Goal: Information Seeking & Learning: Ask a question

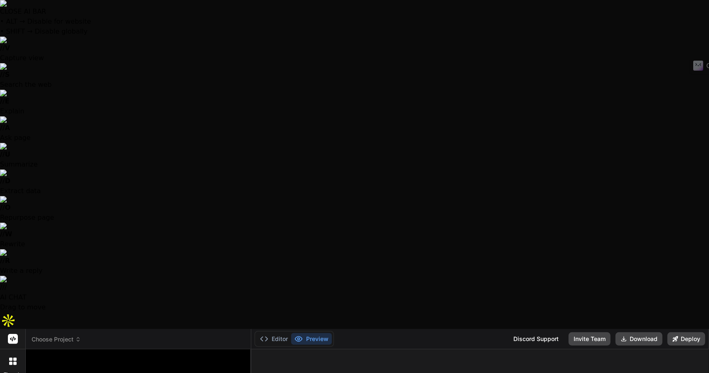
type textarea "x"
click at [67, 329] on header "Choose Project Created with Pixso." at bounding box center [139, 339] width 226 height 20
click at [68, 335] on span "Choose Project" at bounding box center [56, 339] width 49 height 8
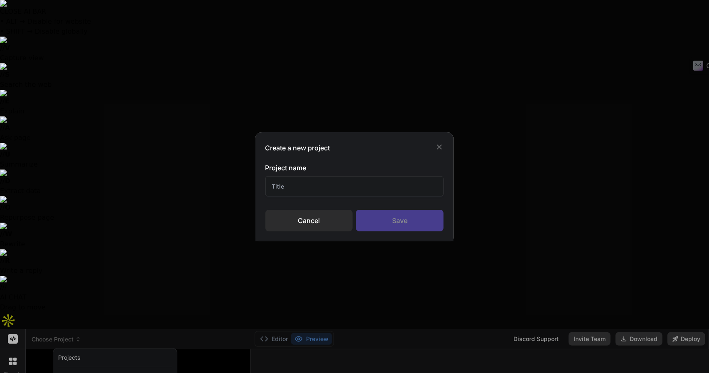
click at [293, 196] on div "Project name Cancel Save" at bounding box center [354, 197] width 179 height 69
click at [293, 184] on input "text" at bounding box center [354, 186] width 179 height 20
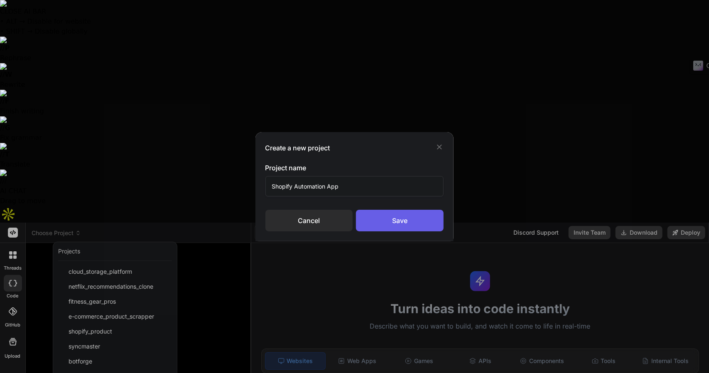
type input "Shopify Automation App"
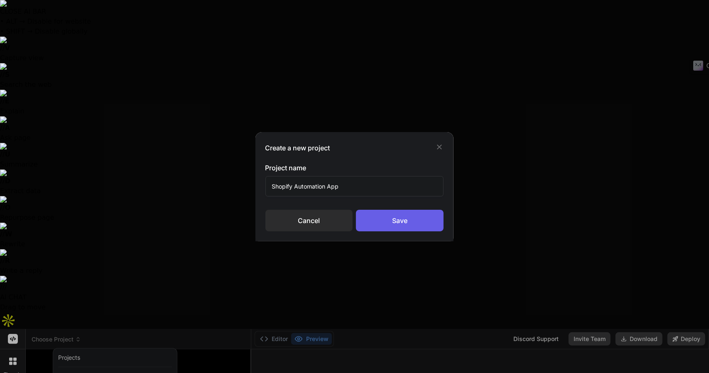
click at [380, 214] on div "Save" at bounding box center [400, 221] width 88 height 22
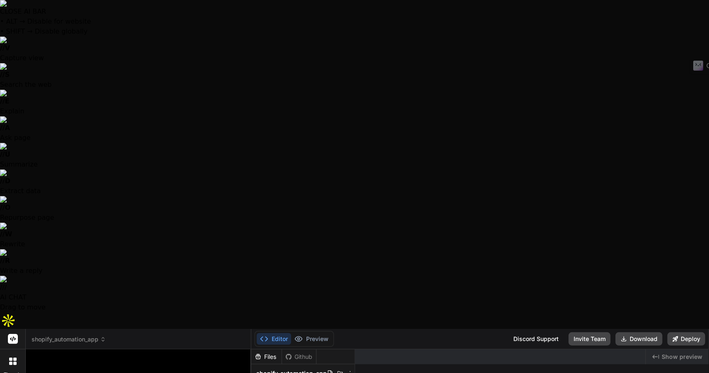
type textarea "x"
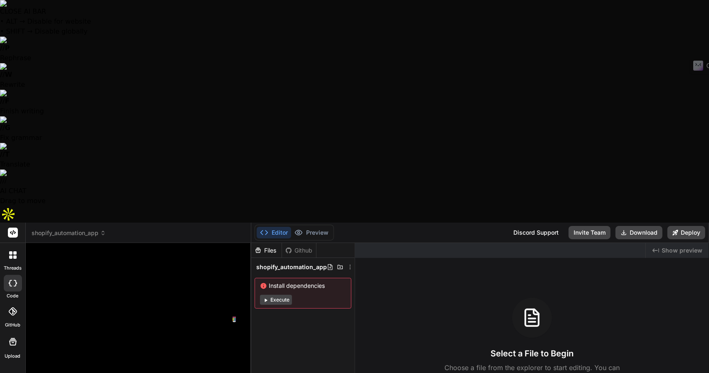
paste textarea "Here's a comprehensive prompt you can use with vibe coding apps like Replit, [D…"
type textarea "Here's a comprehensive prompt you can use with vibe coding apps like Replit, [D…"
type textarea "x"
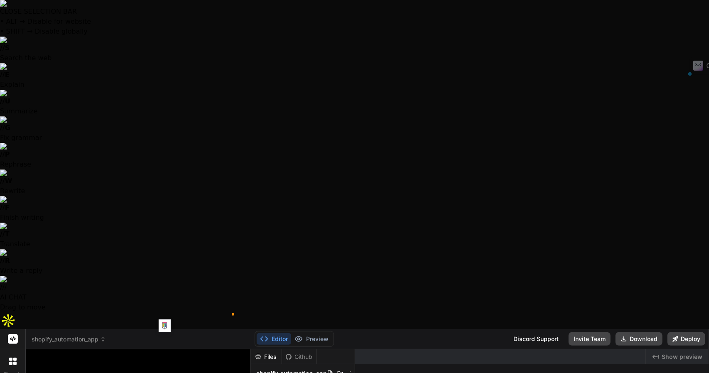
drag, startPoint x: 162, startPoint y: 322, endPoint x: 41, endPoint y: 229, distance: 152.3
type textarea "Here's a comprehensive prompt you can use with vibe coding apps like Replit, [D…"
type textarea "x"
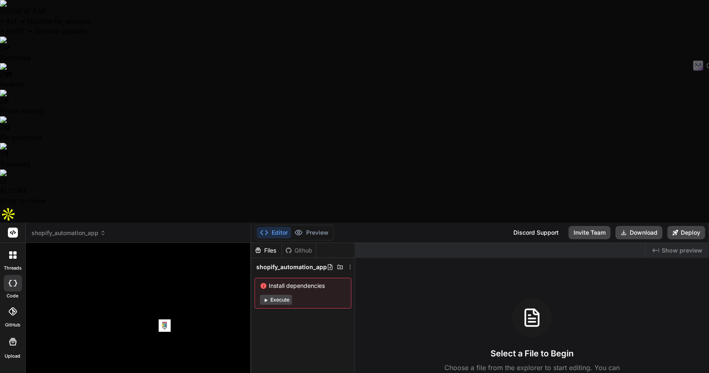
scroll to position [949, 0]
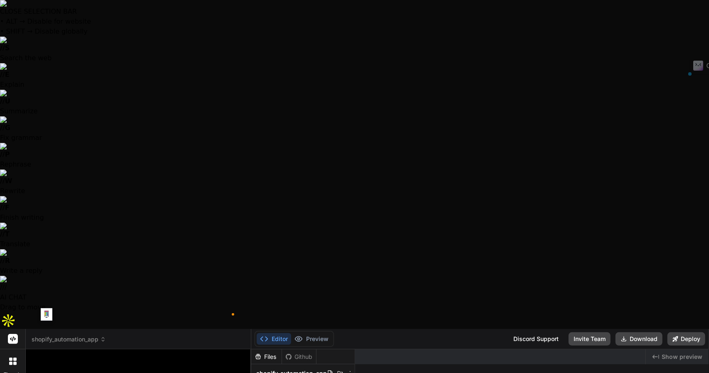
drag, startPoint x: 44, startPoint y: 319, endPoint x: 39, endPoint y: 299, distance: 20.5
type textarea "Here's a comprehensive prompt you can use with vibe coding apps like Replit, [D…"
type textarea "x"
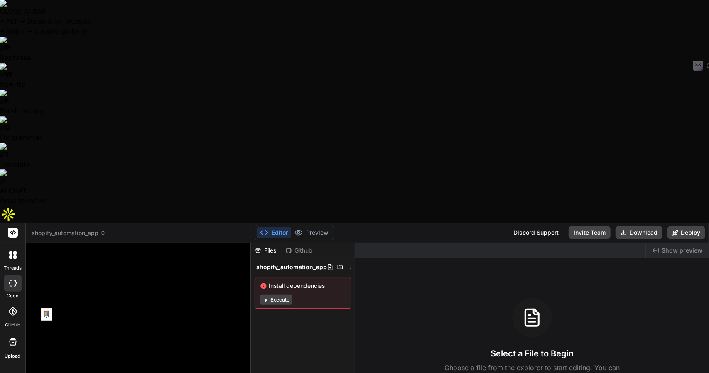
scroll to position [929, 0]
type textarea "Here's a comprehensive prompt you can use with vibe coding apps like Replit, [D…"
type textarea "x"
type textarea "Here's a comprehensive prompt you can use with vibe coding apps like Replit, [D…"
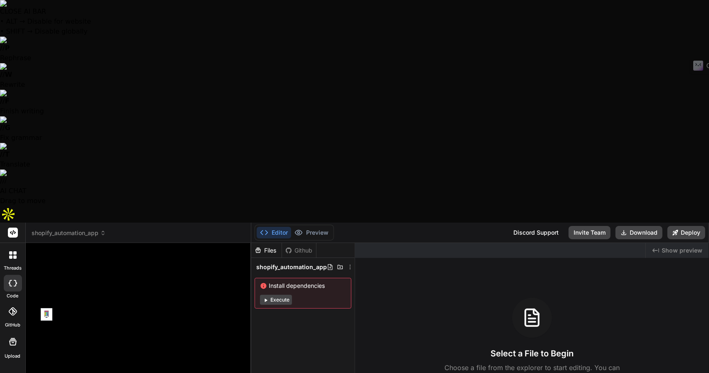
type textarea "x"
drag, startPoint x: 39, startPoint y: 255, endPoint x: 32, endPoint y: 204, distance: 51.9
drag, startPoint x: 32, startPoint y: 204, endPoint x: 56, endPoint y: 237, distance: 40.5
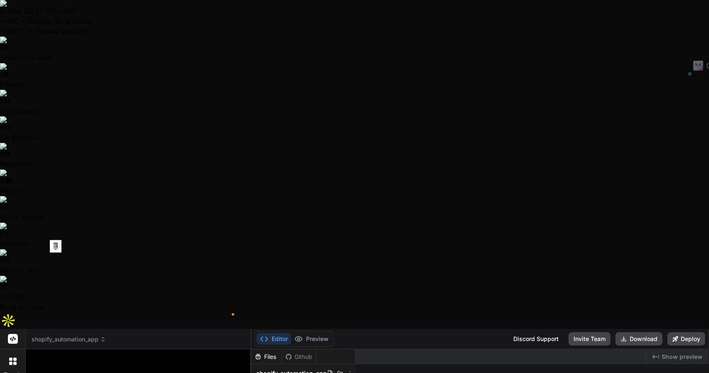
drag, startPoint x: 56, startPoint y: 237, endPoint x: 3, endPoint y: 201, distance: 63.8
type textarea "**Build an AI-powered e-commerce vendor management platform for solopreneurs. T…"
type textarea "x"
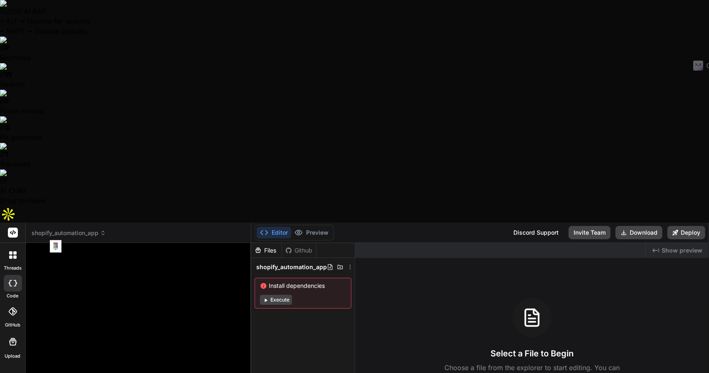
type textarea "**Build an AI-powered e-commerce vendor management platform for solopreneurs. T…"
type textarea "x"
type textarea "**Build an AI-powered e-commerce vendor management platform for solopreneurs. T…"
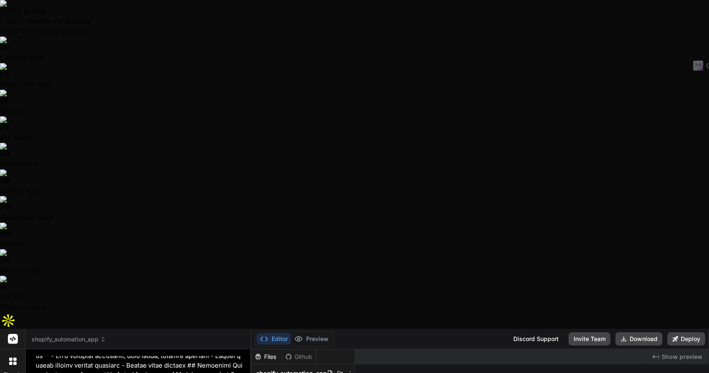
type textarea "x"
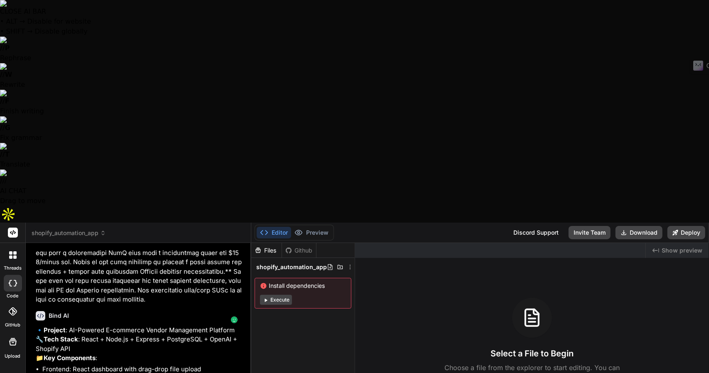
type textarea "Y"
type textarea "x"
type textarea "Ye"
type textarea "x"
type textarea "Yes"
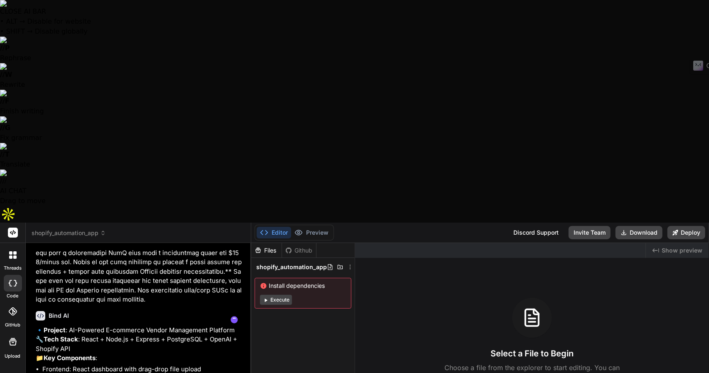
type textarea "x"
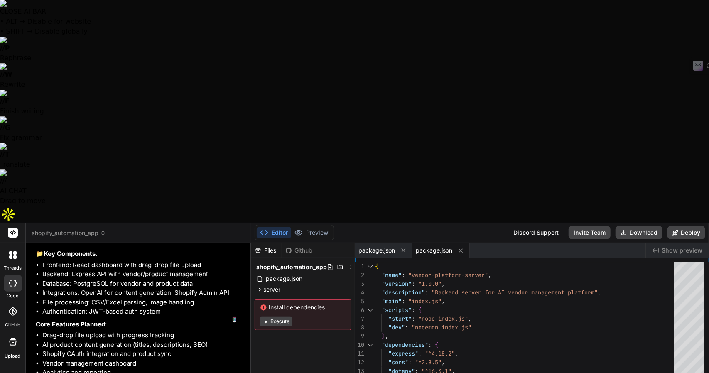
type textarea "x"
type textarea ""last 1 safari version" ] }, "proxy": "[URL]" }"
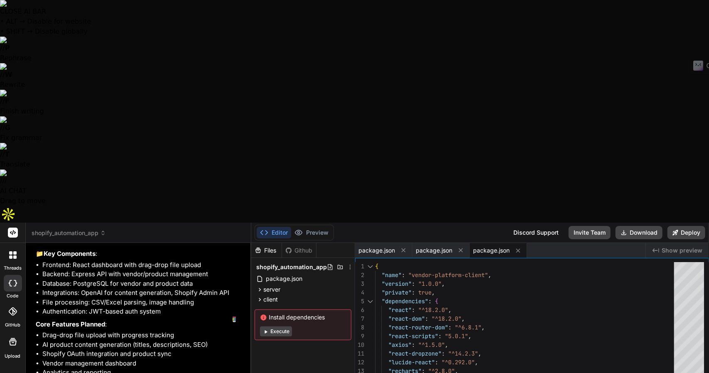
type textarea "x"
type textarea "PORT=5000 JWT_SECRET=your-super-secret-jwt-key-here OPENAI_API_KEY=your-openai-…"
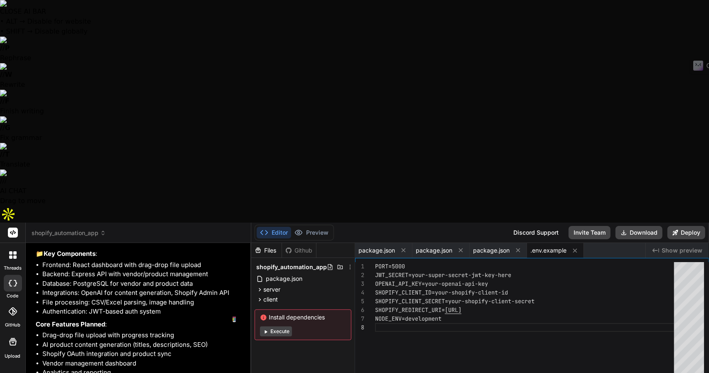
type textarea "x"
type textarea "}); app.listen(PORT, () => { console.log(`🚀 Server running on port ${PORT}`); c…"
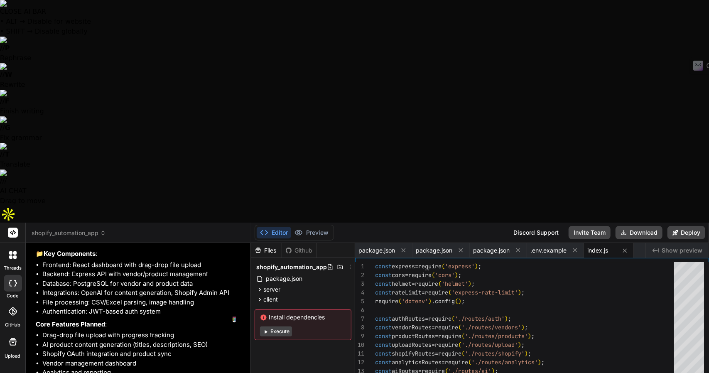
type textarea "x"
type textarea "module.exports = db;"
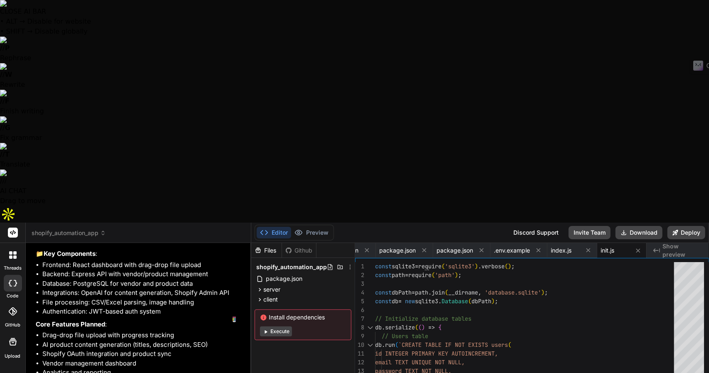
type textarea "x"
type textarea "next(); }); }; module.exports = { authenticateToken, getUserFromDb };"
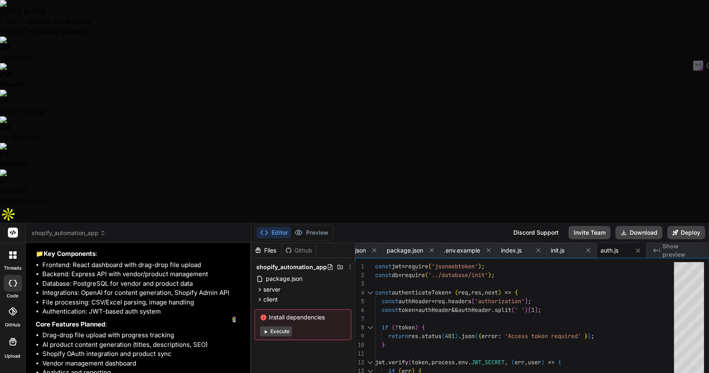
type textarea "x"
type textarea "}); module.exports = router;"
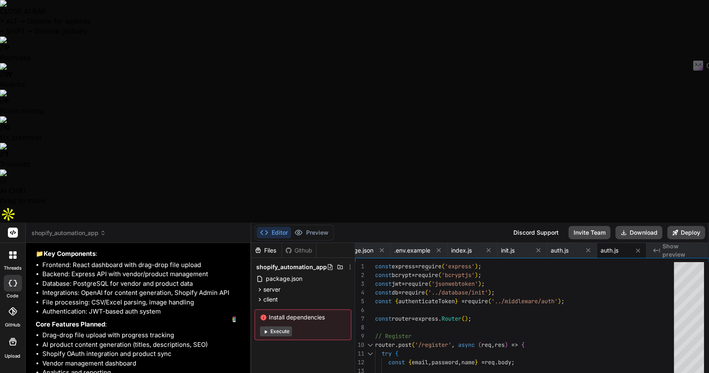
type textarea "x"
type textarea "res.json({ message: 'Vendor deleted successfully' }); } ); } ); }); module.expo…"
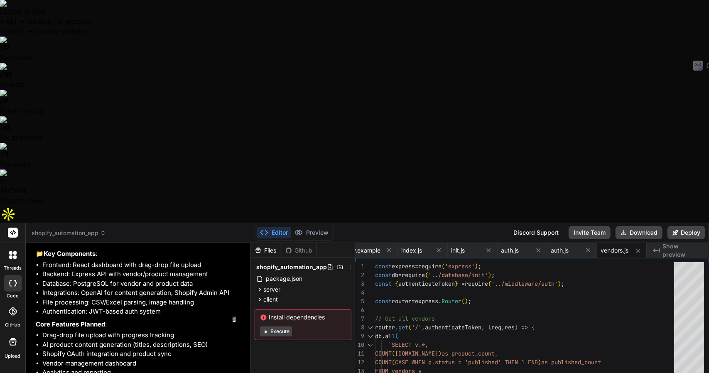
type textarea "x"
type textarea "message: `Updated ${this.changes} products`, updated_count: this.changes }); })…"
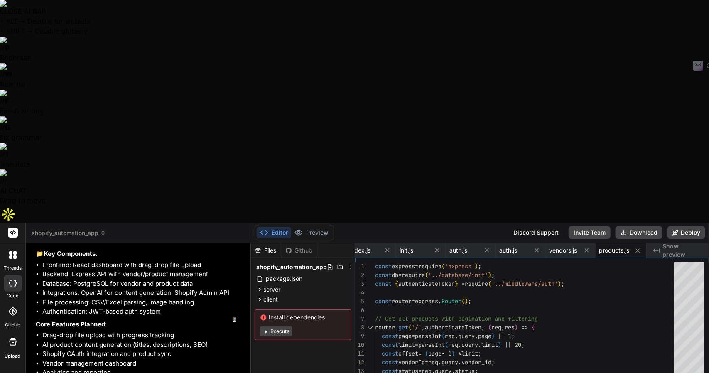
type textarea "x"
type textarea "}); module.exports = router;"
type textarea "x"
type textarea "} res.json({ message: 'Shopify disconnected successfully' }); } ); }); module.e…"
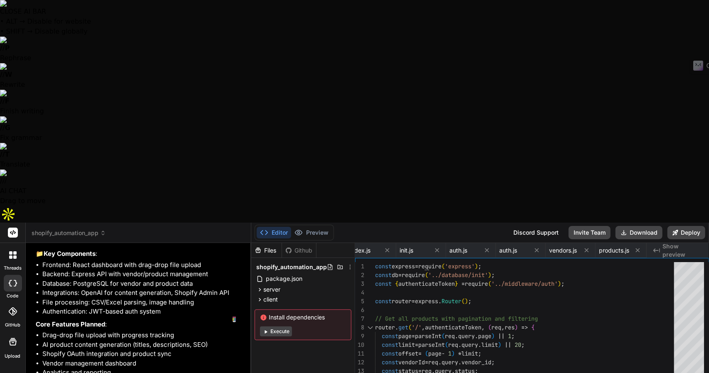
type textarea "x"
type textarea "} ); }); module.exports = router;"
type textarea "x"
type textarea "}, }, plugins: [], }"
type textarea "x"
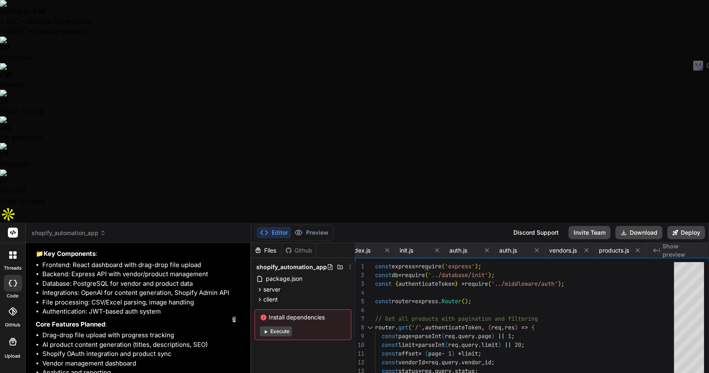
type textarea ");"
type textarea "x"
type textarea "0%, 80%, 100% { opacity: 0; } 40% { opacity: 1; } }"
type textarea "x"
type textarea "} export default App;"
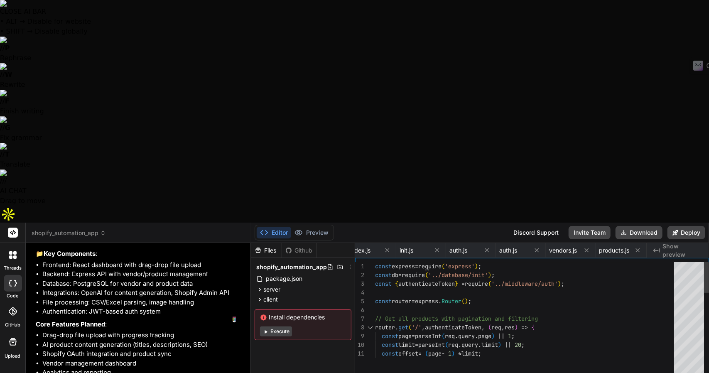
type textarea "x"
type textarea "export const useAuth = () => { const context = useContext(AuthContext); if (!co…"
type textarea "x"
type textarea "export const useTheme = () => { const context = useContext(ThemeContext); if (!…"
type textarea "x"
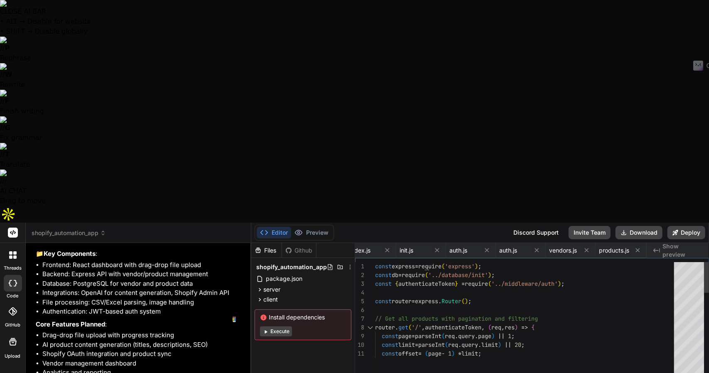
type textarea "return ( <div className={`flex items-center justify-center ${className}`}> <Loa…"
type textarea "x"
type textarea "</div> </main> </div> </div> ); }; export default Layout;"
type textarea "x"
type textarea "); }; export default Login;"
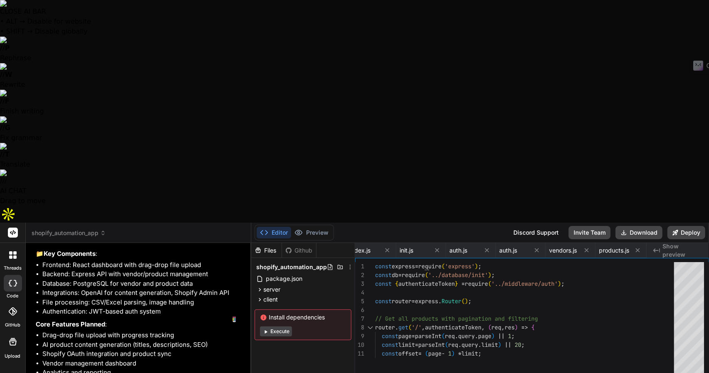
type textarea "x"
type textarea "); }; export default Register;"
type textarea "x"
type textarea "</div> ); }; export default Dashboard;"
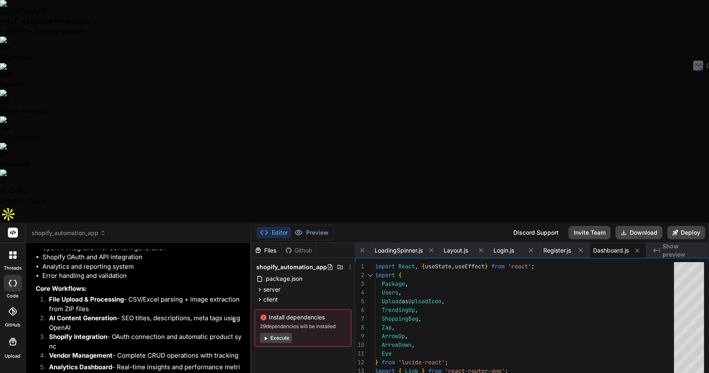
scroll to position [1367, 0]
click at [279, 333] on button "Execute" at bounding box center [276, 338] width 32 height 10
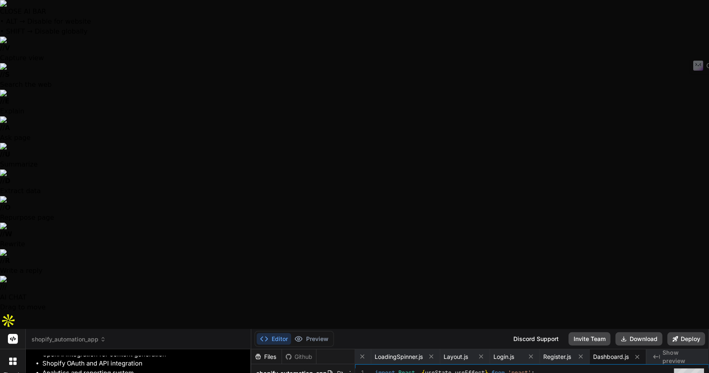
scroll to position [907, 0]
type textarea "x"
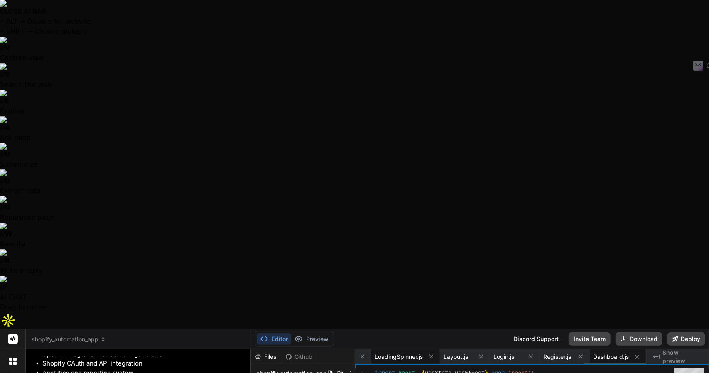
click at [410, 349] on div "LoadingSpinner.js" at bounding box center [405, 356] width 69 height 15
click at [449, 353] on span "Layout.js" at bounding box center [456, 357] width 25 height 8
click at [505, 353] on span "Login.js" at bounding box center [503, 357] width 21 height 8
click at [606, 353] on span "Dashboard.js" at bounding box center [611, 357] width 36 height 8
type textarea "</div> ); }; export default Dashboard;"
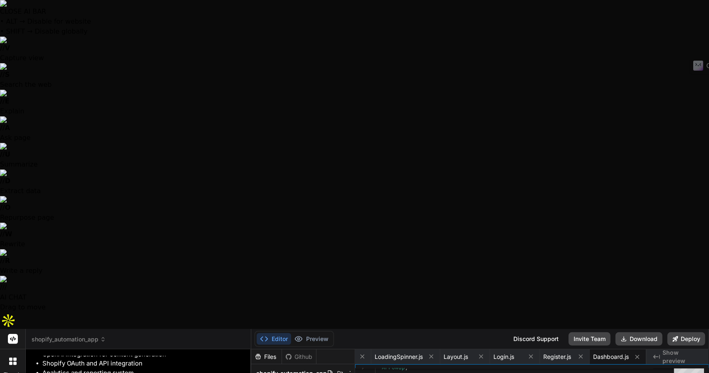
click at [667, 348] on span "Show preview" at bounding box center [683, 356] width 40 height 17
click at [620, 353] on span "Dashboard.js" at bounding box center [611, 357] width 36 height 8
type textarea "x"
type textarea "export default Dashboard;"
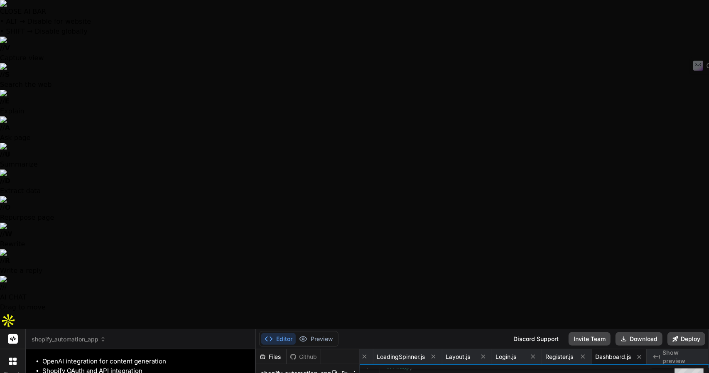
scroll to position [1414, 0]
type textarea "x"
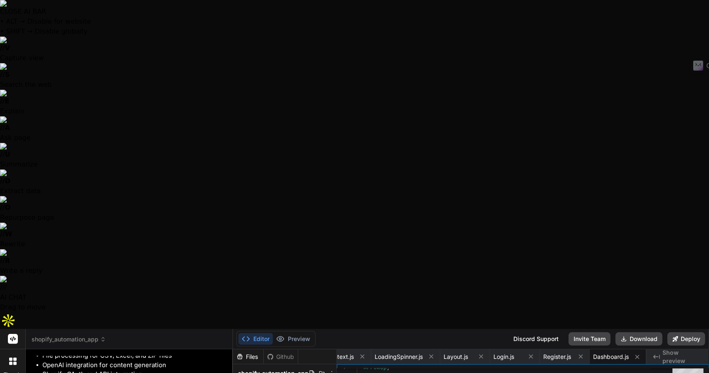
type textarea "x"
type textarea "</Link> </div> </div> </div> </div> ); }; export default Dashboard;"
type textarea "x"
type textarea "</div> </div> </div> </div> ); }; export default Dashboard;"
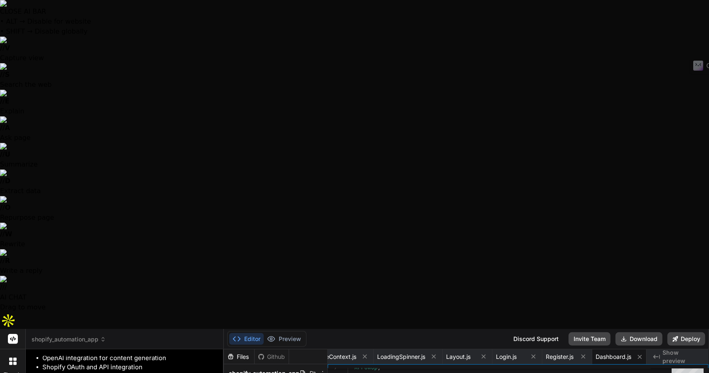
type textarea "x"
type textarea "</div> </div> </div> ); }; export default Dashboard;"
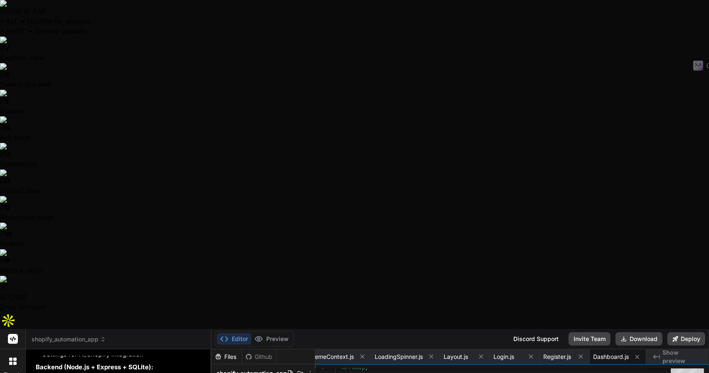
type textarea "x"
type textarea "</div> </div> ); }; export default Dashboard;"
type textarea "x"
type textarea "</div> ); }; export default Dashboard;"
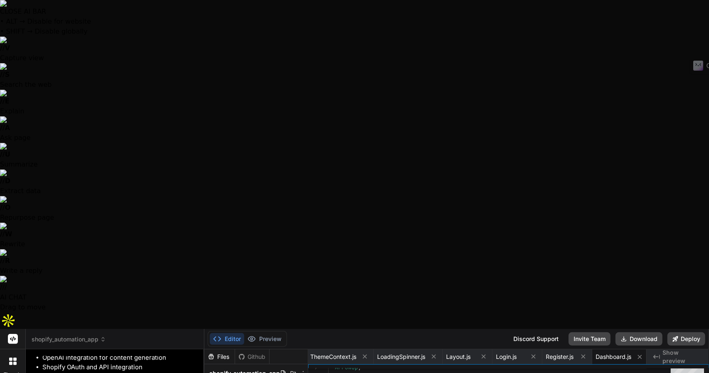
type textarea "x"
type textarea "export default Dashboard;"
type textarea "x"
type textarea "export default Dashboard;"
type textarea "x"
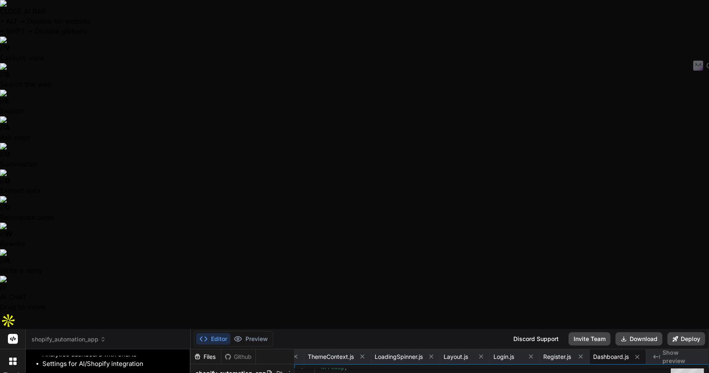
scroll to position [1684, 0]
drag, startPoint x: 251, startPoint y: 188, endPoint x: 169, endPoint y: 163, distance: 85.7
type textarea "x"
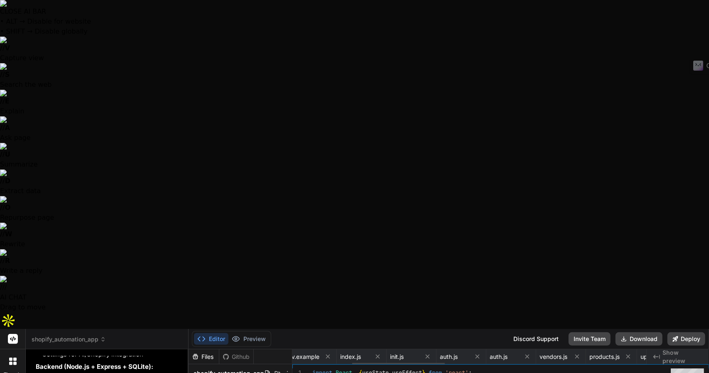
scroll to position [0, 0]
click at [483, 353] on span ".env.example" at bounding box center [486, 357] width 36 height 8
type textarea "PORT=5000 JWT_SECRET=your-super-secret-jwt-key-here OPENAI_API_KEY=your-openai-…"
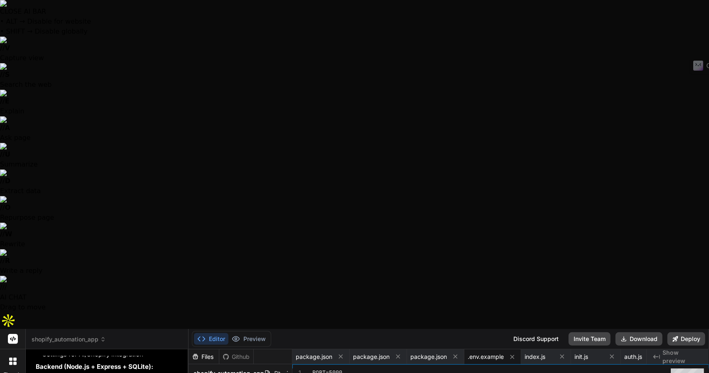
click at [238, 353] on div "Github" at bounding box center [236, 357] width 34 height 8
click at [682, 348] on span "Show preview" at bounding box center [683, 356] width 40 height 17
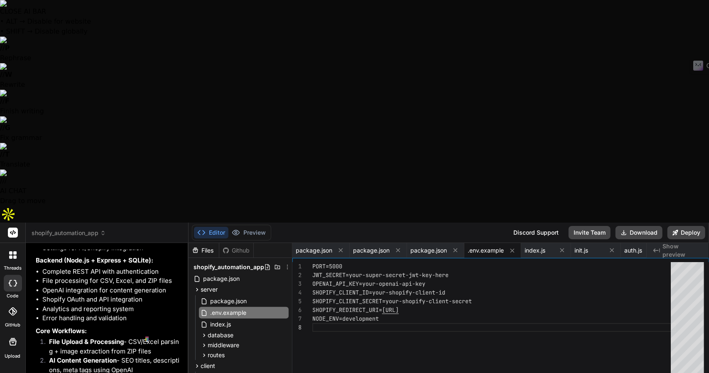
type textarea "h"
type textarea "x"
type textarea "how"
type textarea "x"
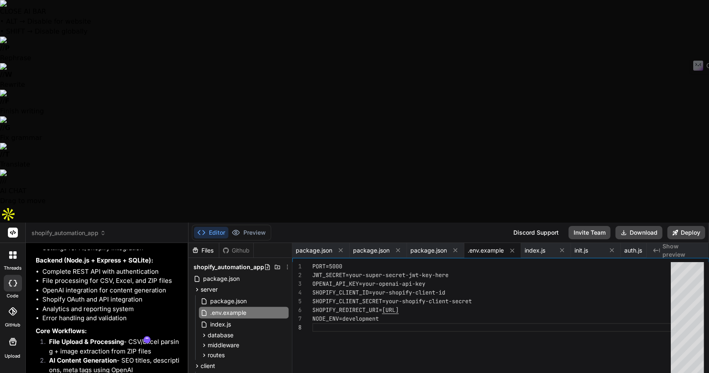
type textarea "how"
type textarea "x"
type textarea "how d"
type textarea "x"
type textarea "how do"
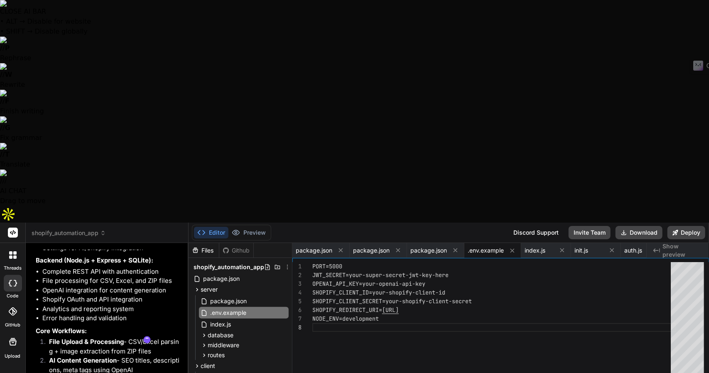
type textarea "x"
type textarea "how do"
type textarea "x"
type textarea "how do I"
type textarea "x"
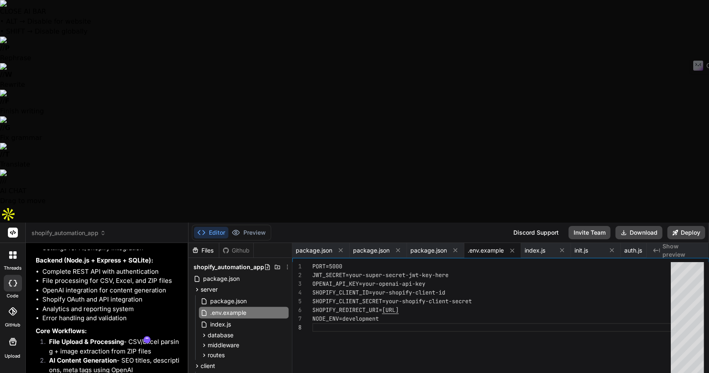
type textarea "how do I"
type textarea "x"
type textarea "how do I r"
type textarea "x"
type textarea "how do I ru"
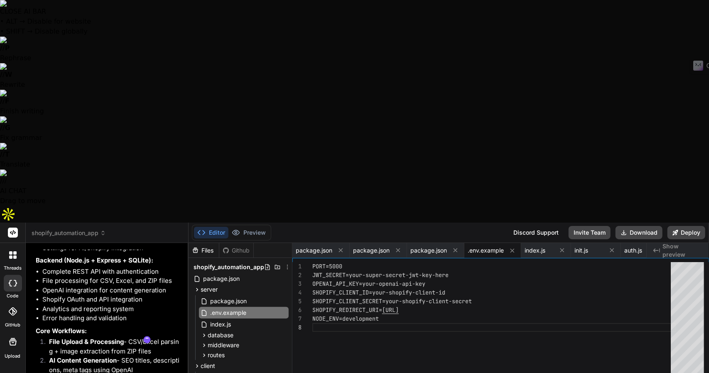
type textarea "x"
type textarea "how do I run"
type textarea "x"
type textarea "how do I run"
type textarea "x"
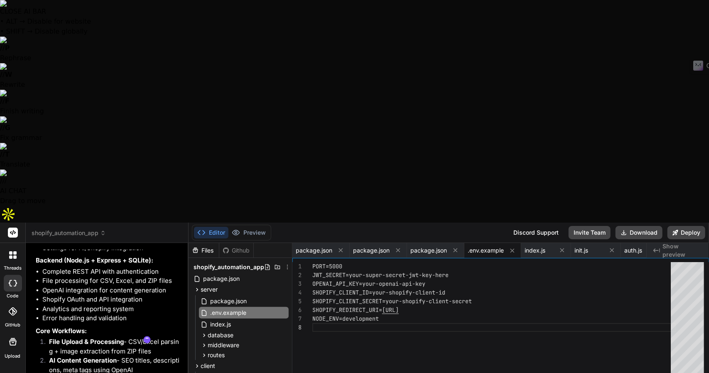
type textarea "how do I run t"
type textarea "x"
type textarea "how do I run th"
type textarea "x"
type textarea "how do I run thi"
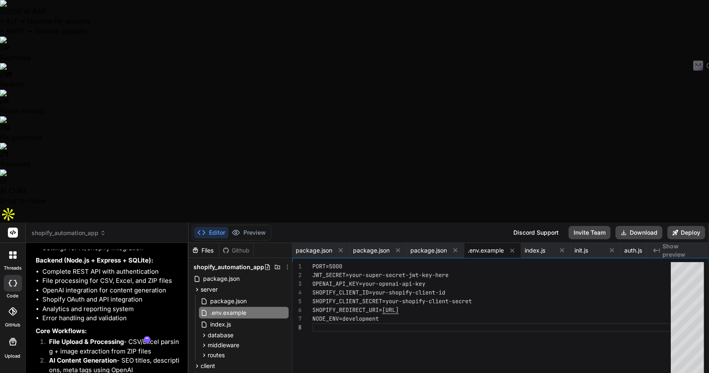
type textarea "x"
type textarea "how do I run this"
type textarea "x"
type textarea "how do I run this"
type textarea "x"
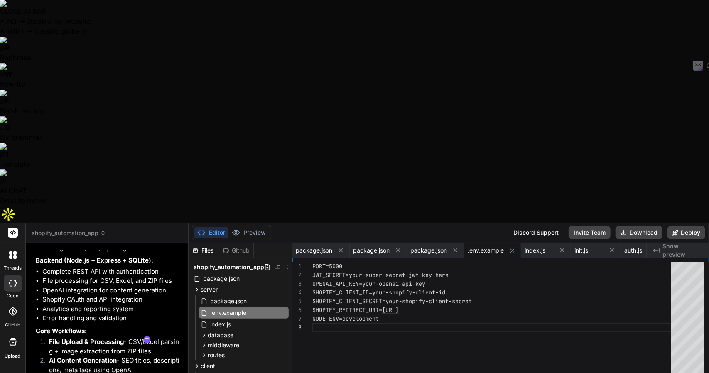
type textarea "how do I run this a"
type textarea "x"
type textarea "how do I run this ap"
type textarea "x"
type textarea "how do I run this app"
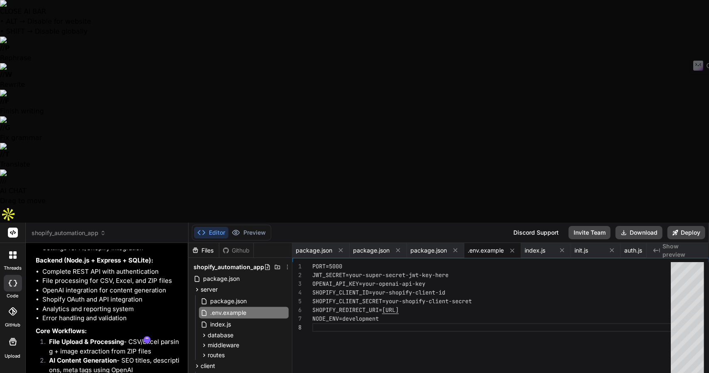
type textarea "x"
type textarea "how do I run this app."
type textarea "x"
type textarea "how do I run this app."
type textarea "x"
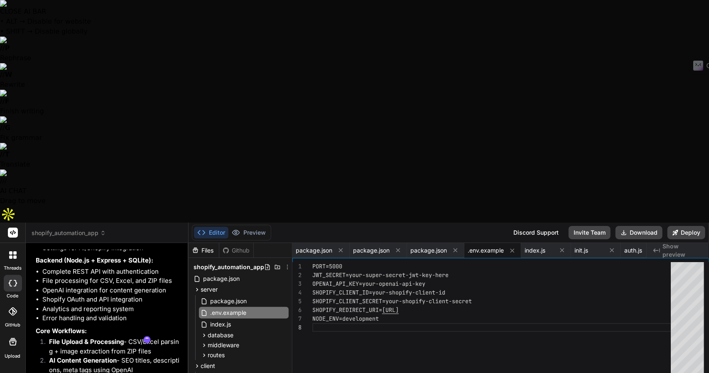
type textarea "how do I run this app. w"
type textarea "x"
type textarea "how do I run this app. wh"
type textarea "x"
type textarea "how do I run this app. wha"
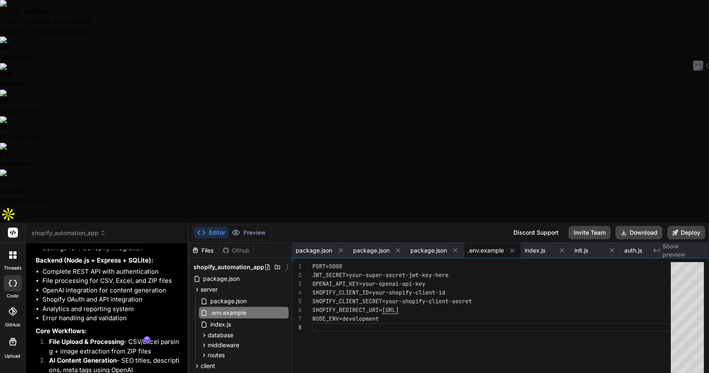
type textarea "x"
type textarea "how do I run this app. what"
type textarea "x"
type textarea "how do I run this app. what"
type textarea "x"
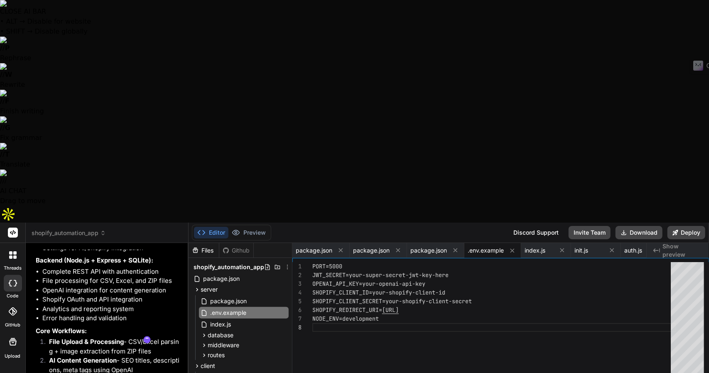
type textarea "how do I run this app. what i"
type textarea "x"
type textarea "how do I run this app. what is"
type textarea "x"
type textarea "how do I run this app. what is"
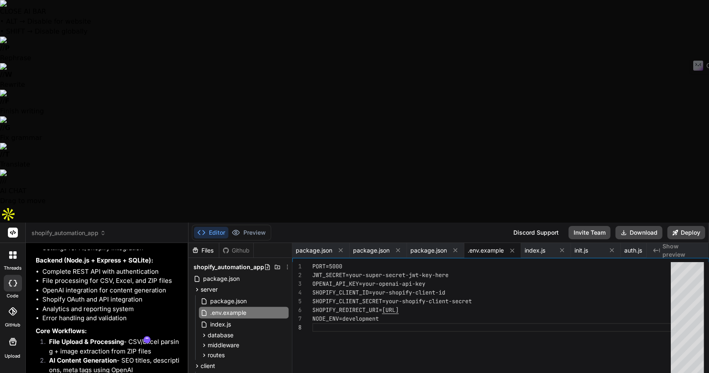
type textarea "x"
type textarea "how do I run this app. what is n"
type textarea "x"
type textarea "how do I run this app. what is ne"
type textarea "x"
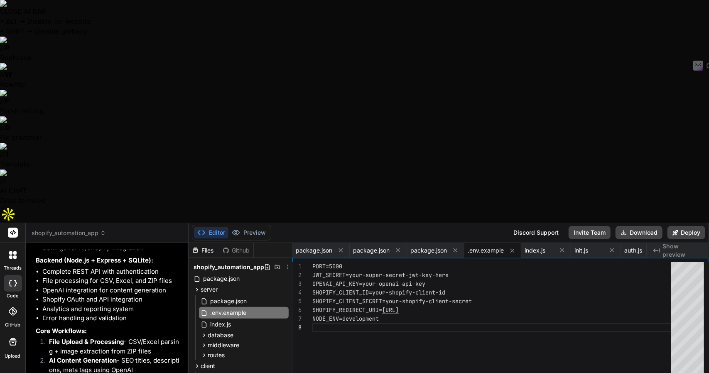
type textarea "how do I run this app. what is nee"
type textarea "x"
type textarea "how do I run this app. what is need"
type textarea "x"
type textarea "how do I run this app. what is neede"
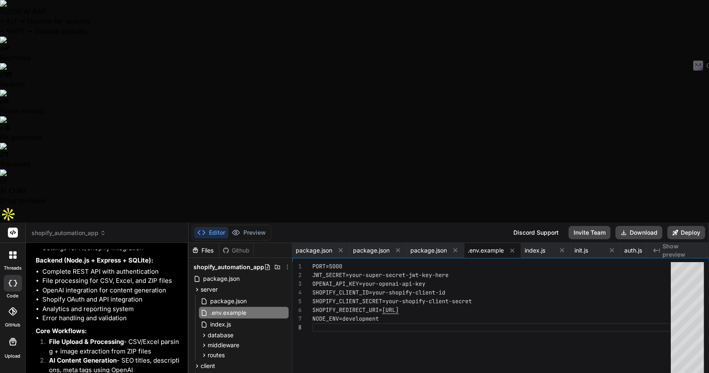
type textarea "x"
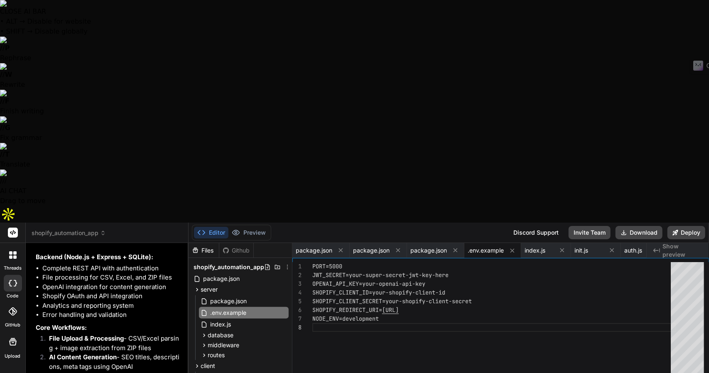
type textarea "how do I run this app. what is needed"
type textarea "x"
type textarea "how do I run this app. what is needed?"
type textarea "x"
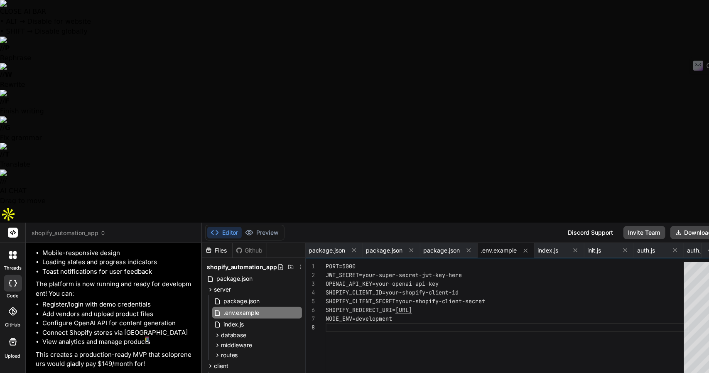
scroll to position [1830, 0]
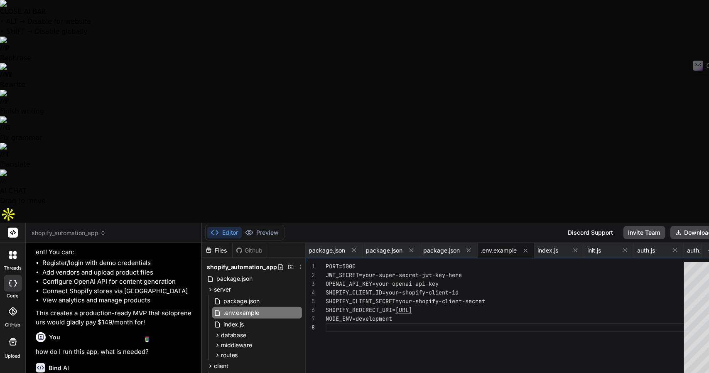
type textarea "x"
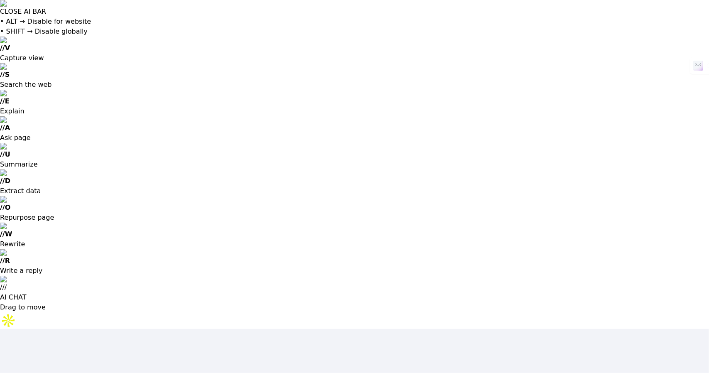
type input "[EMAIL_ADDRESS][DOMAIN_NAME]"
